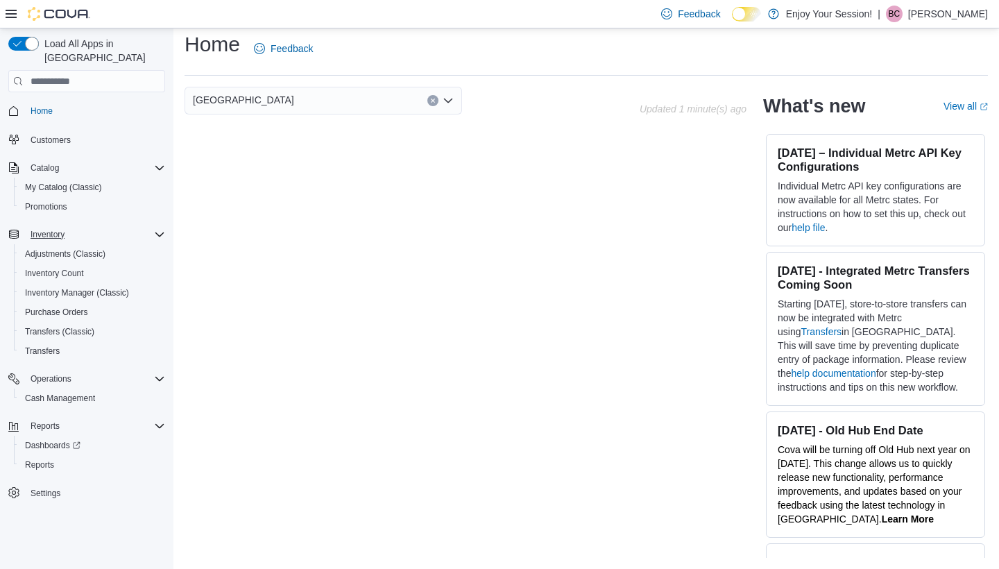
scroll to position [8, 0]
click at [69, 393] on span "Cash Management" at bounding box center [60, 398] width 70 height 11
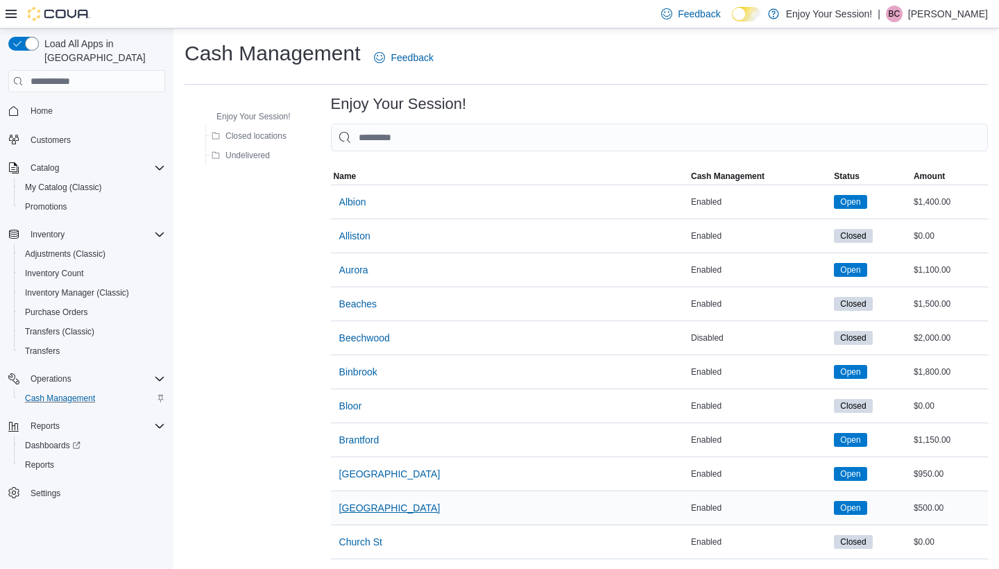
click at [366, 513] on span "Carlisle" at bounding box center [389, 508] width 101 height 14
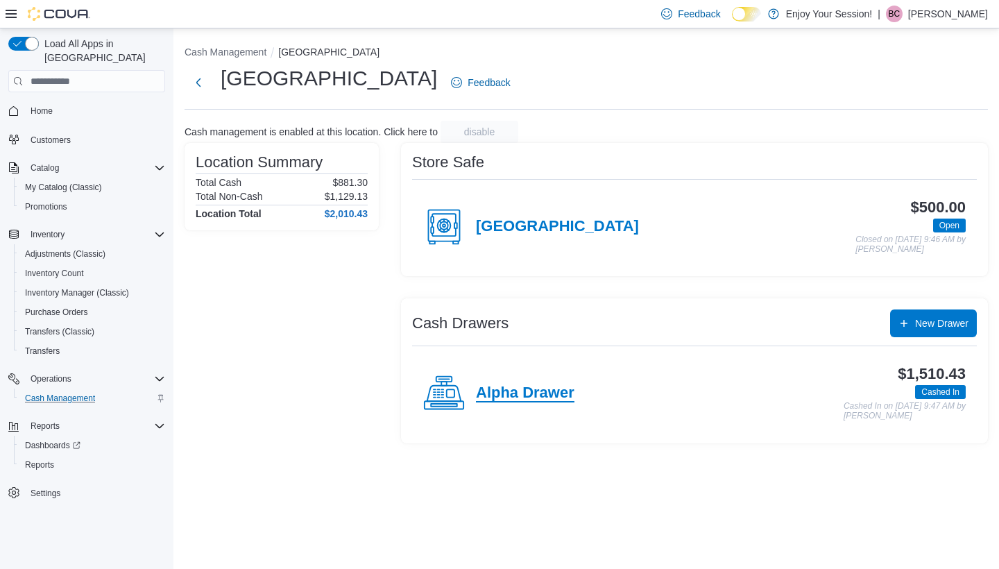
click at [521, 396] on h4 "Alpha Drawer" at bounding box center [525, 394] width 99 height 18
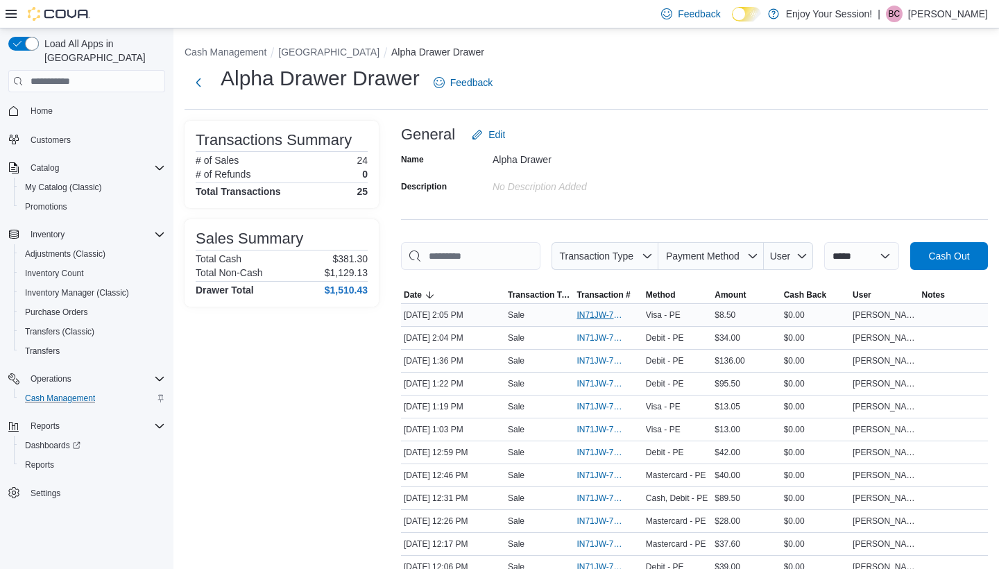
click at [606, 321] on span "IN71JW-7360185" at bounding box center [601, 315] width 49 height 11
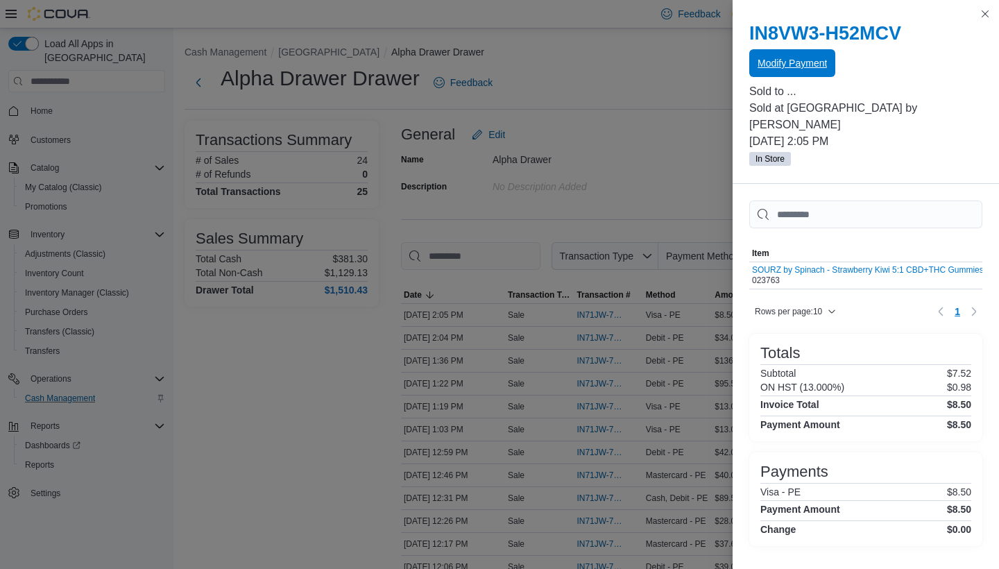
click at [807, 63] on span "Modify Payment" at bounding box center [792, 63] width 69 height 14
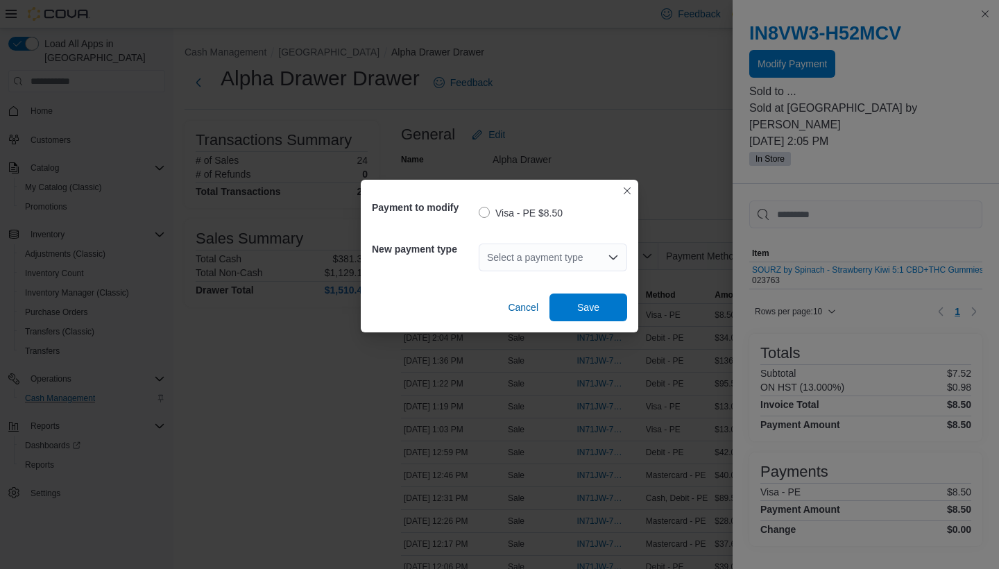
click at [591, 255] on div "Select a payment type" at bounding box center [553, 258] width 149 height 28
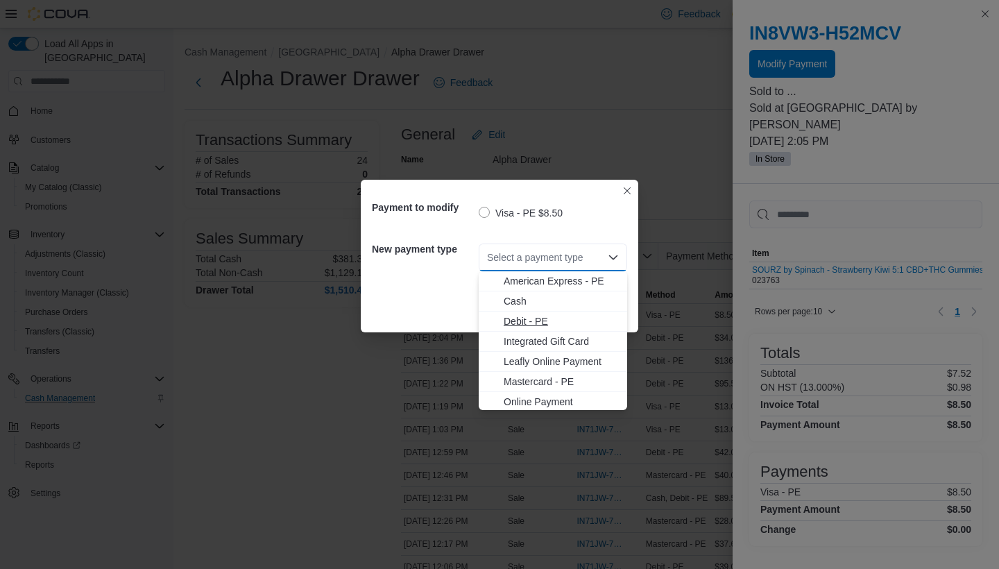
click at [556, 319] on span "Debit - PE" at bounding box center [561, 321] width 115 height 14
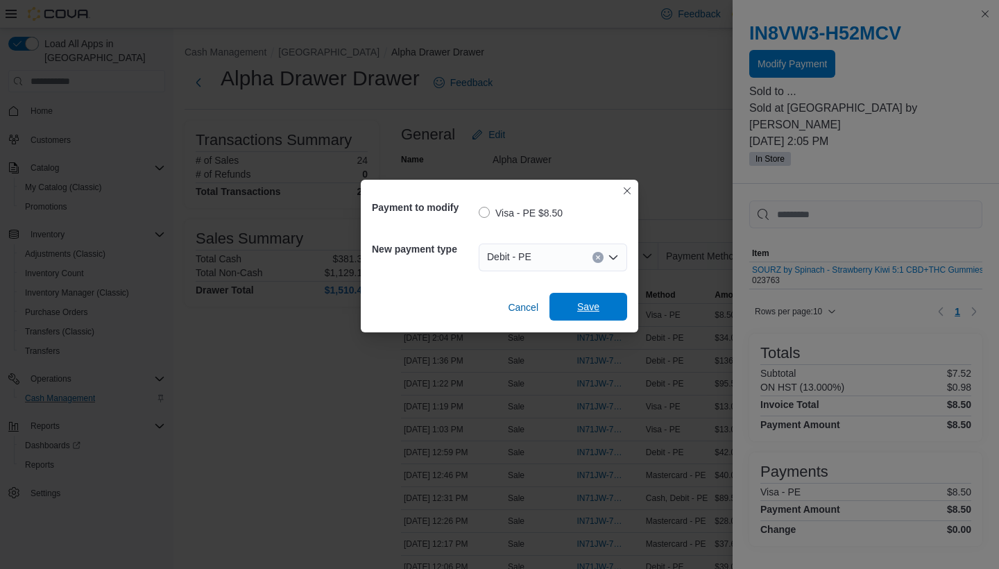
click at [586, 310] on span "Save" at bounding box center [588, 307] width 22 height 14
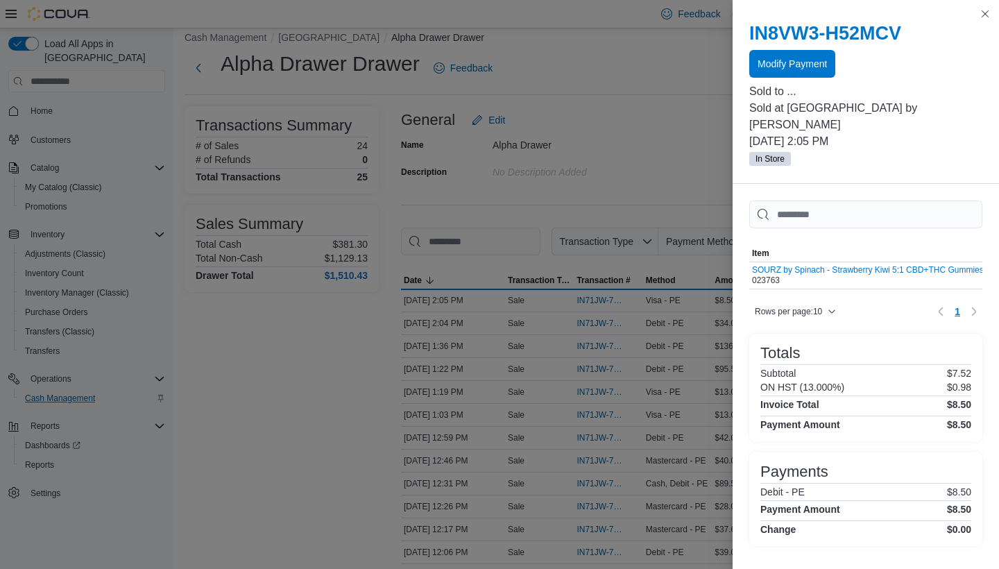
scroll to position [6, 0]
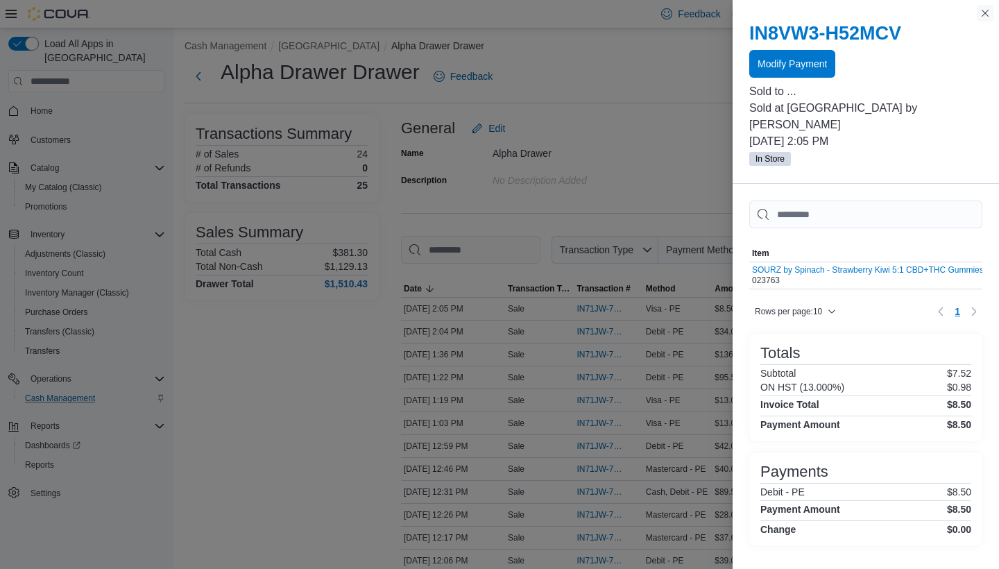
click at [983, 15] on button "Close this dialog" at bounding box center [985, 13] width 17 height 17
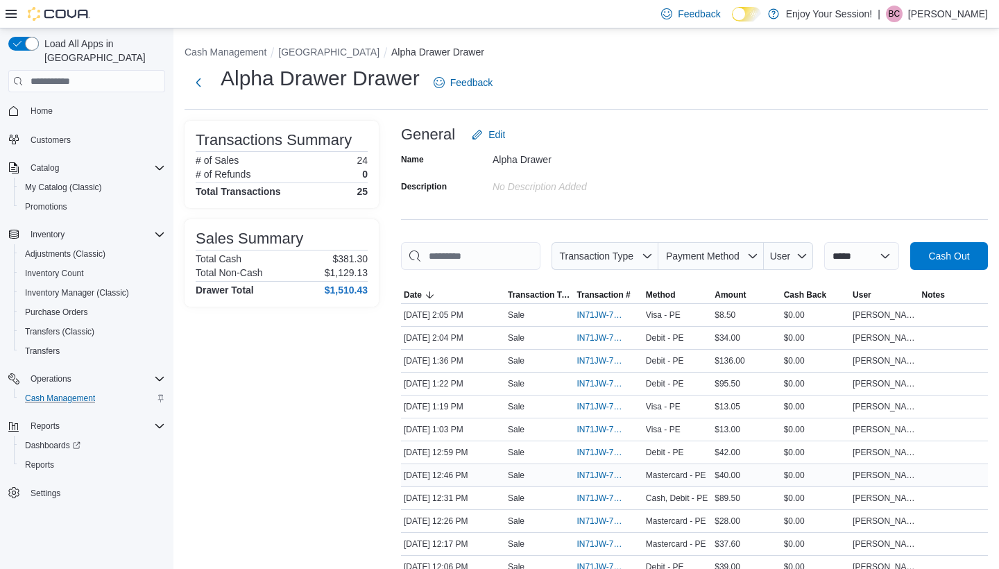
scroll to position [0, 0]
